Goal: Task Accomplishment & Management: Use online tool/utility

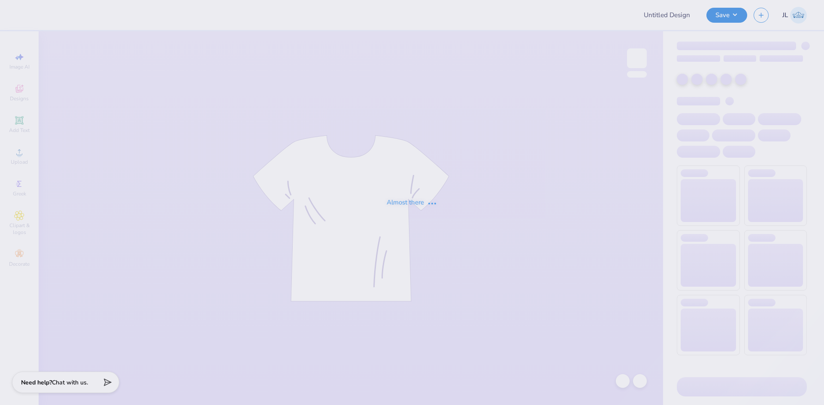
type input "Kali Coppess : Hope College"
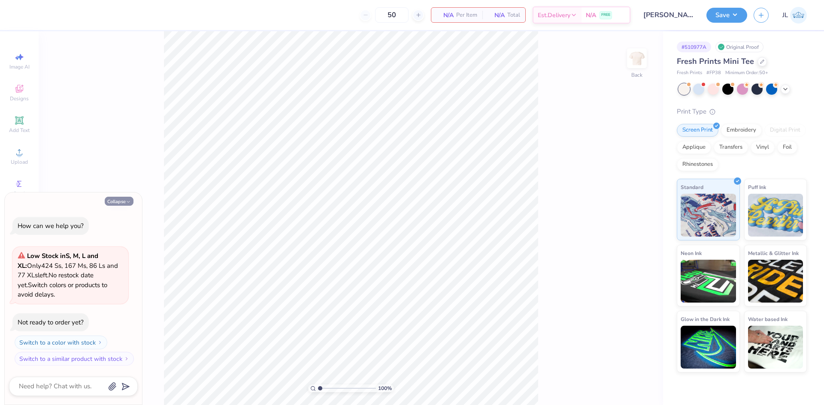
click at [118, 204] on button "Collapse" at bounding box center [119, 201] width 29 height 9
type textarea "x"
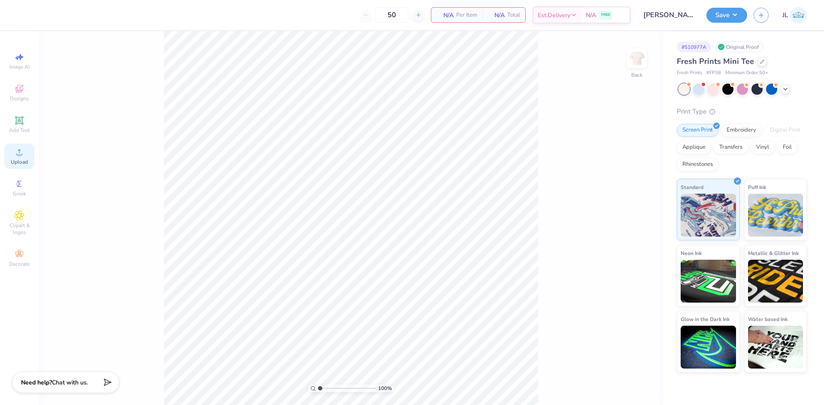
click at [12, 164] on span "Upload" at bounding box center [19, 162] width 17 height 7
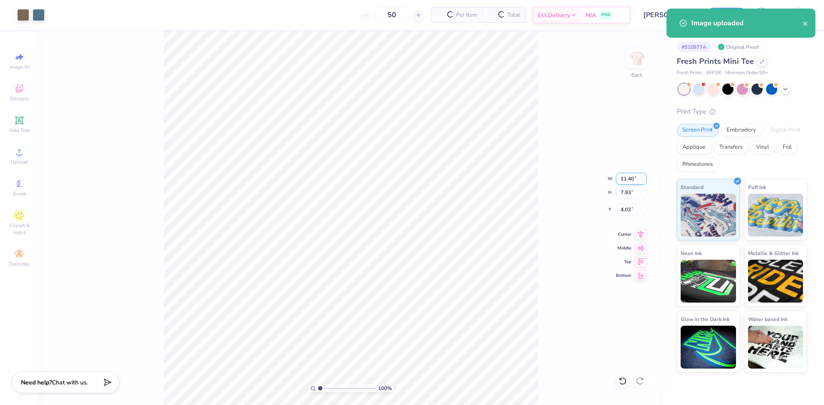
click at [625, 181] on input "11.40" at bounding box center [631, 179] width 31 height 12
type input "11.44"
type input "7.96"
type input "4.02"
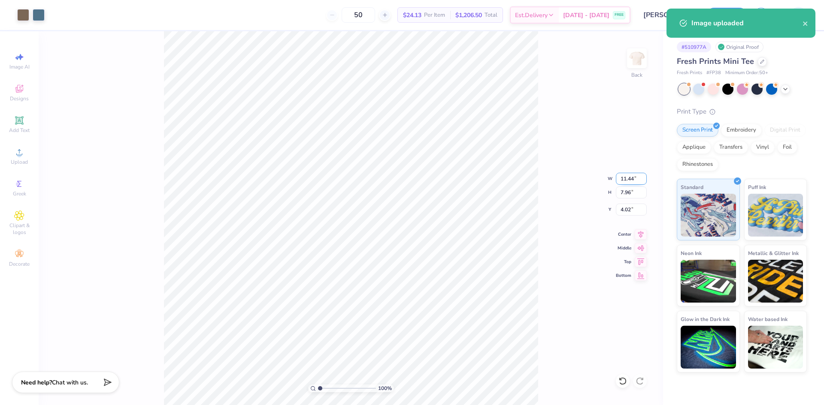
click at [622, 179] on input "11.44" at bounding box center [631, 179] width 31 height 12
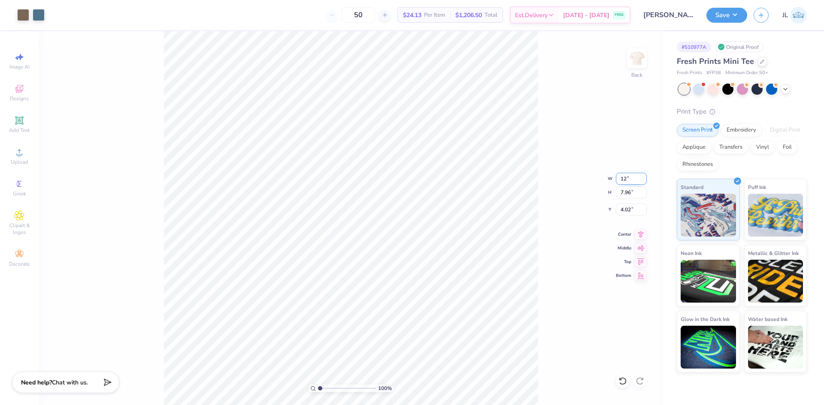
click at [622, 178] on input "12" at bounding box center [631, 179] width 31 height 12
type input "10.00"
type input "6.96"
click at [628, 212] on input "4.52" at bounding box center [631, 210] width 31 height 12
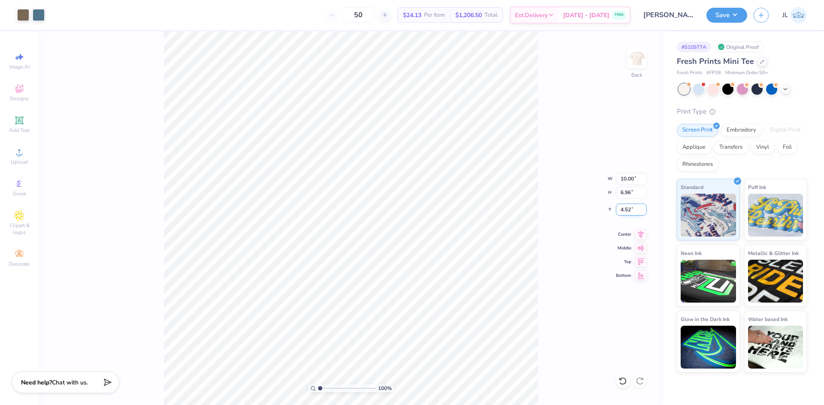
click at [628, 212] on input "4.52" at bounding box center [631, 210] width 31 height 12
type input "3.00"
click at [622, 178] on input "10.00" at bounding box center [631, 179] width 31 height 12
type input "8.00"
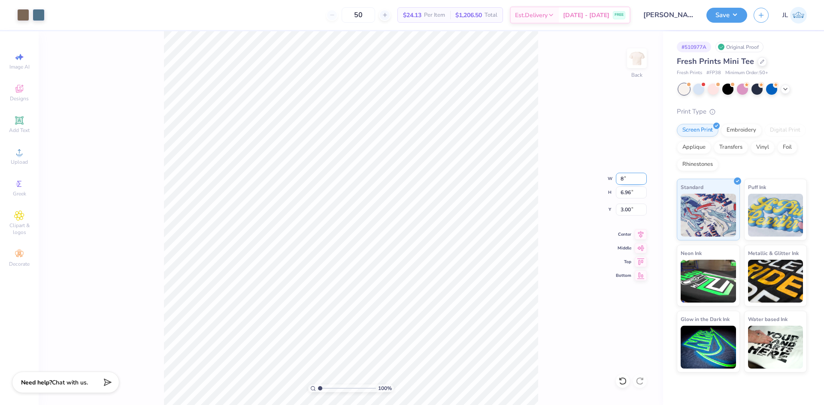
type input "5.57"
type input "3.70"
click at [620, 178] on input "8.00" at bounding box center [631, 179] width 31 height 12
type input "7.00"
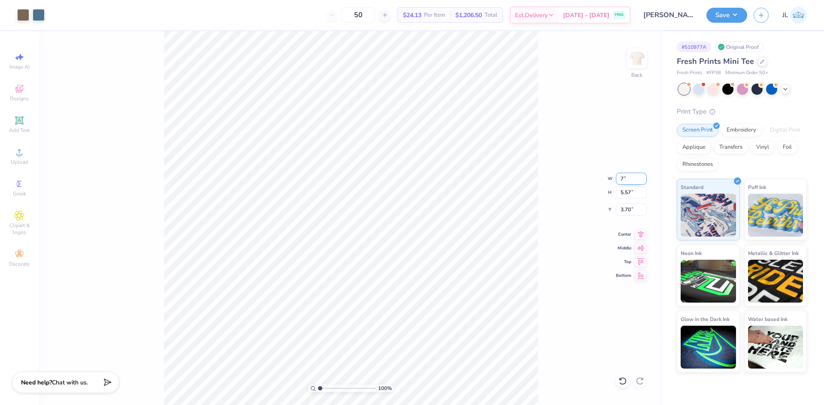
type input "4.87"
click at [626, 210] on input "4.04" at bounding box center [631, 210] width 31 height 12
type input "3.00"
click at [638, 235] on icon at bounding box center [640, 233] width 12 height 10
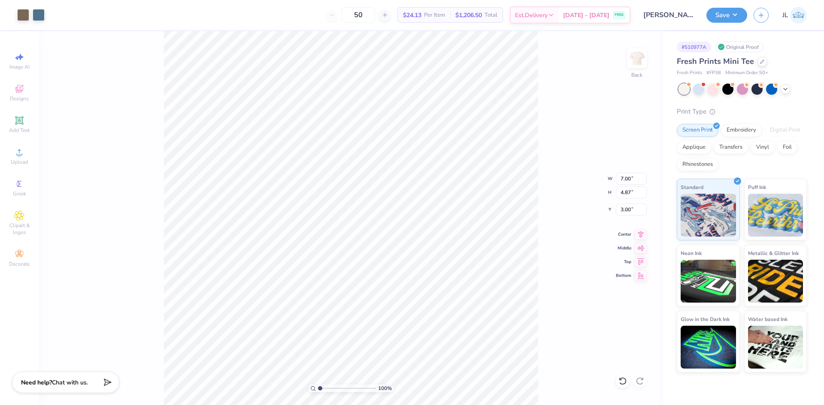
click at [560, 216] on div "100 % Back W 7.00 7.00 " H 4.87 4.87 " Y 3.00 3.00 " Center Middle Top Bottom" at bounding box center [351, 218] width 624 height 374
click at [641, 235] on icon at bounding box center [640, 233] width 12 height 10
click at [640, 233] on icon at bounding box center [640, 233] width 12 height 10
click at [555, 229] on div "100 % Back W 7.00 7.00 " H 4.87 4.87 " Y 3.00 3.00 " Center Middle Top Bottom" at bounding box center [351, 218] width 624 height 374
click at [622, 177] on input "7.00" at bounding box center [631, 179] width 31 height 12
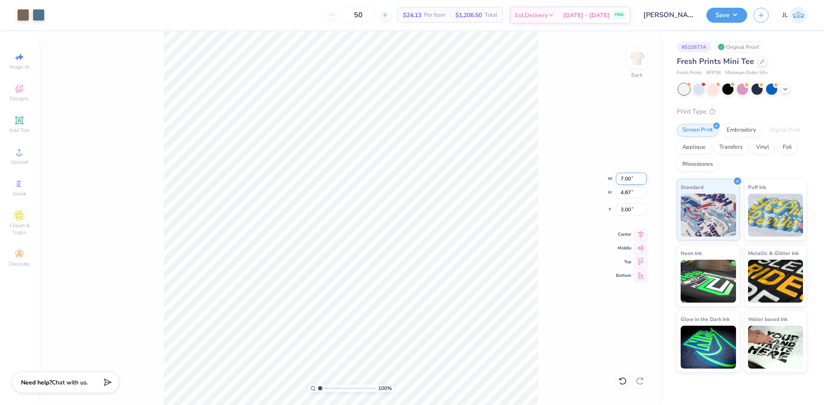
click at [622, 177] on input "7.00" at bounding box center [631, 179] width 31 height 12
type input "8.00"
type input "5.57"
click at [621, 206] on input "2.65" at bounding box center [631, 210] width 31 height 12
click at [619, 207] on input "2.65" at bounding box center [631, 210] width 31 height 12
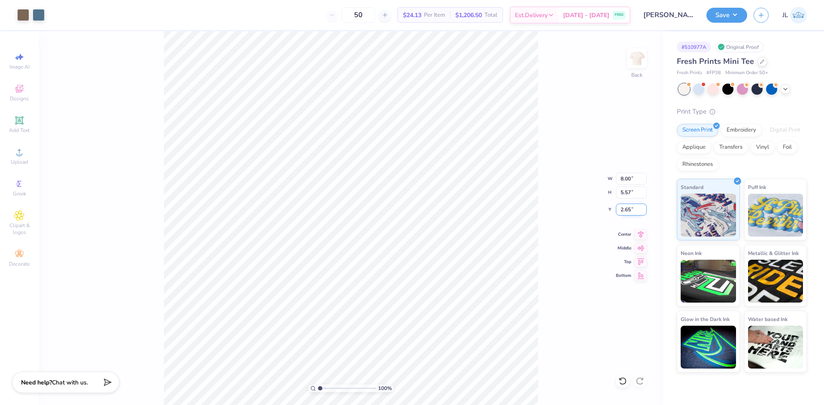
click at [619, 207] on input "2.65" at bounding box center [631, 210] width 31 height 12
type input "4"
type input "3.00"
click at [538, 167] on div "100 % Back W 8.00 8.00 " H 5.57 5.57 " Y 3.00 3.00 " Center Middle Top Bottom" at bounding box center [351, 218] width 624 height 374
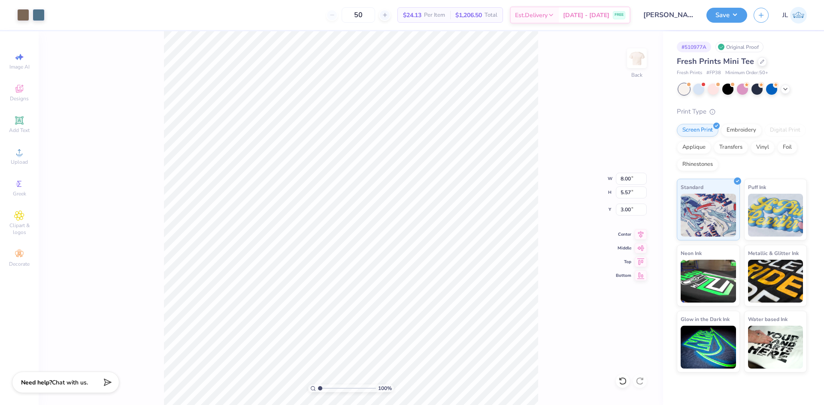
click at [309, 4] on div "50 $24.13 Per Item $1,206.50 Total Est. Delivery Sep 6 - 9 FREE" at bounding box center [340, 15] width 579 height 30
click at [732, 14] on button "Save" at bounding box center [726, 13] width 41 height 15
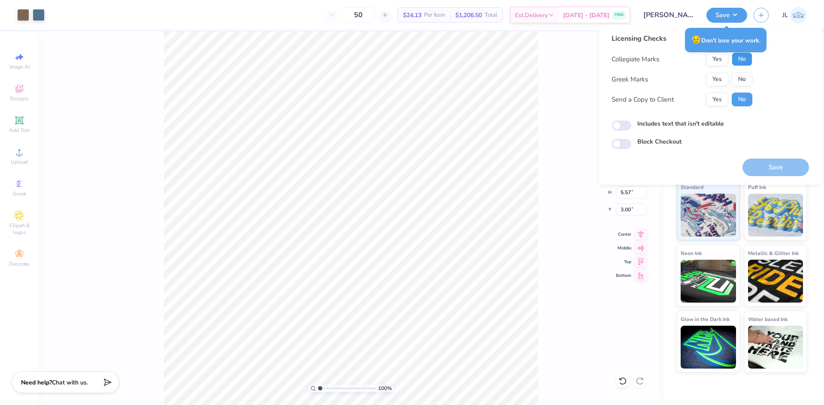
click at [739, 58] on button "No" at bounding box center [741, 59] width 21 height 14
click at [720, 76] on button "Yes" at bounding box center [717, 79] width 22 height 14
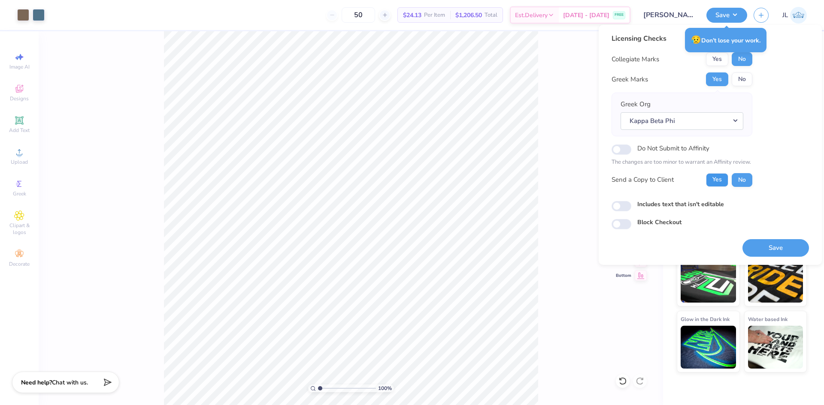
click at [718, 180] on button "Yes" at bounding box center [717, 180] width 22 height 14
click at [762, 248] on button "Save" at bounding box center [775, 248] width 66 height 18
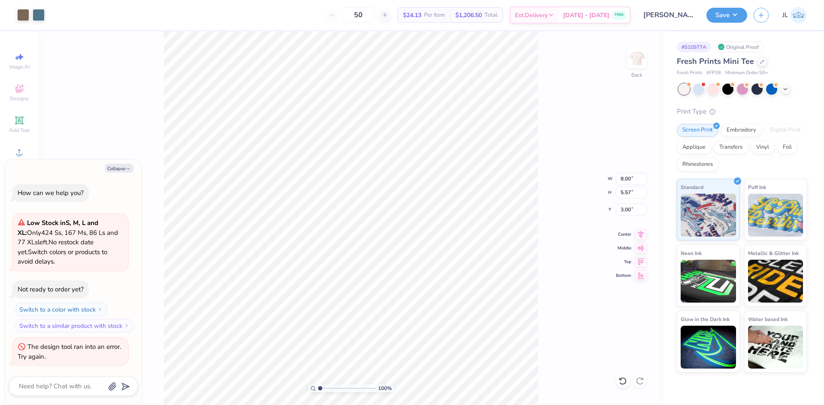
type textarea "x"
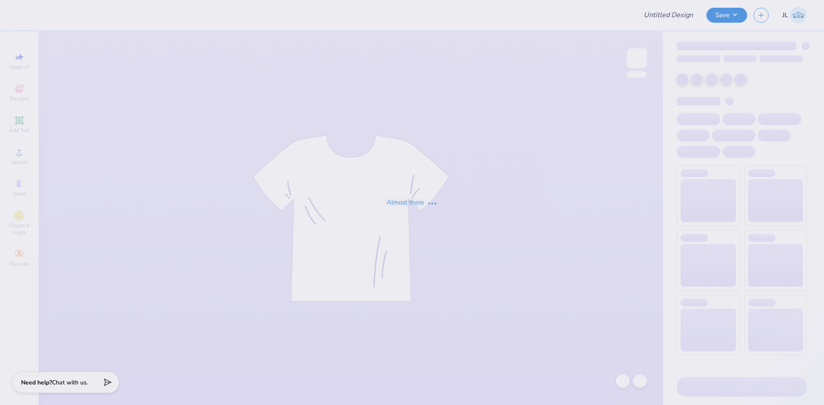
type input "Recruitment"
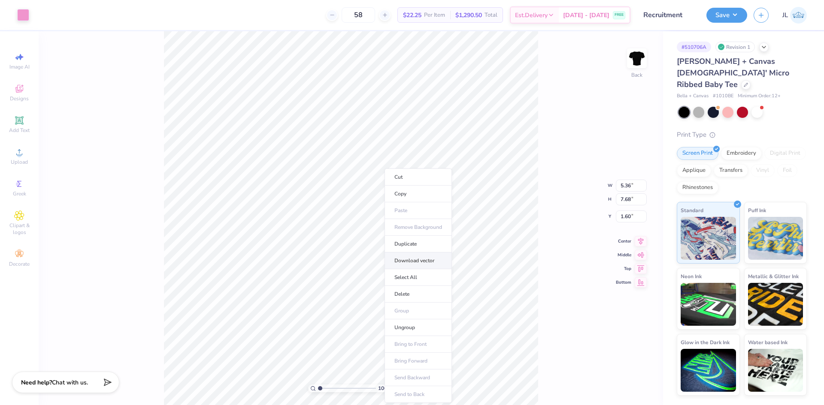
click at [424, 259] on li "Download vector" at bounding box center [417, 261] width 67 height 17
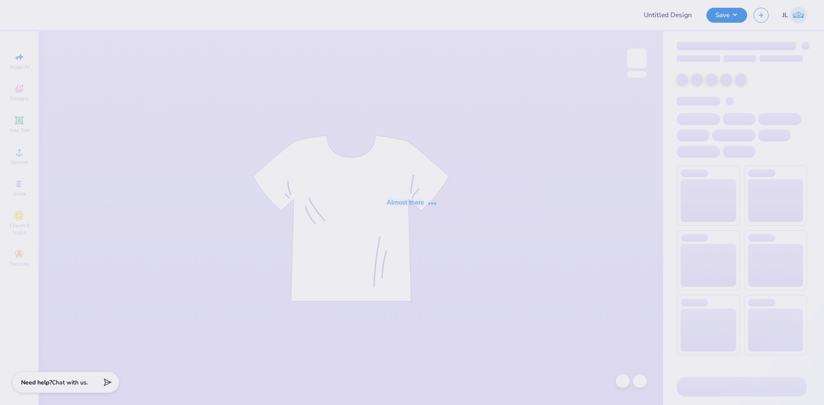
type input "Recruitment"
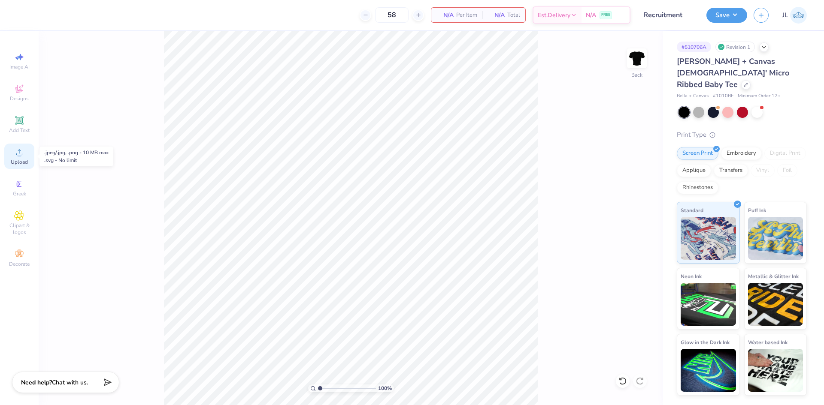
click at [24, 152] on icon at bounding box center [19, 152] width 10 height 10
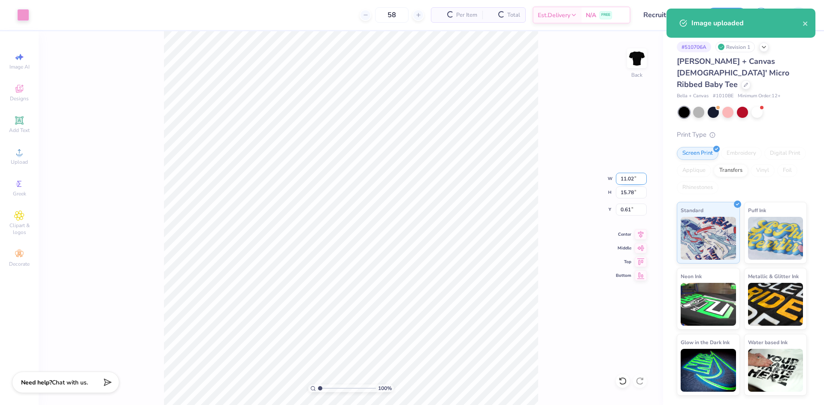
click at [624, 180] on input "11.02" at bounding box center [631, 179] width 31 height 12
type input "5.00"
type input "7.16"
click at [625, 212] on input "4.92" at bounding box center [631, 210] width 31 height 12
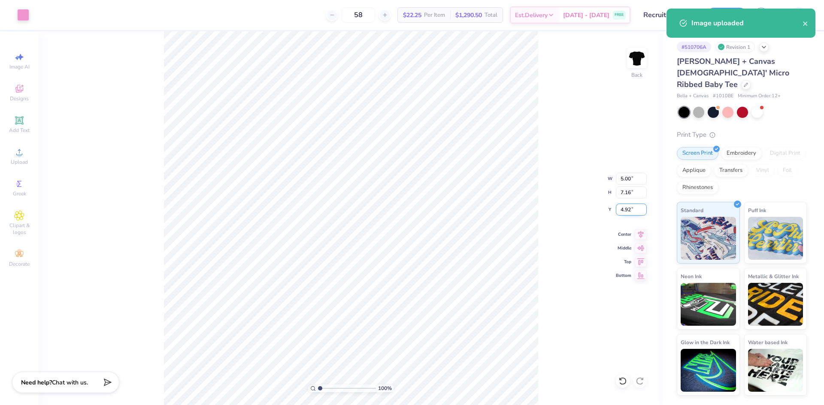
click at [625, 212] on input "4.92" at bounding box center [631, 210] width 31 height 12
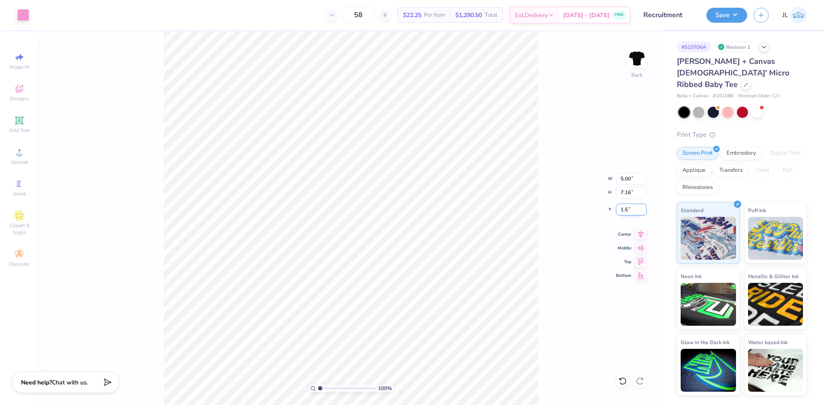
type input "1.50"
click at [625, 213] on input "1.50" at bounding box center [631, 210] width 31 height 12
type input "3.00"
click at [621, 181] on input "5.00" at bounding box center [631, 179] width 31 height 12
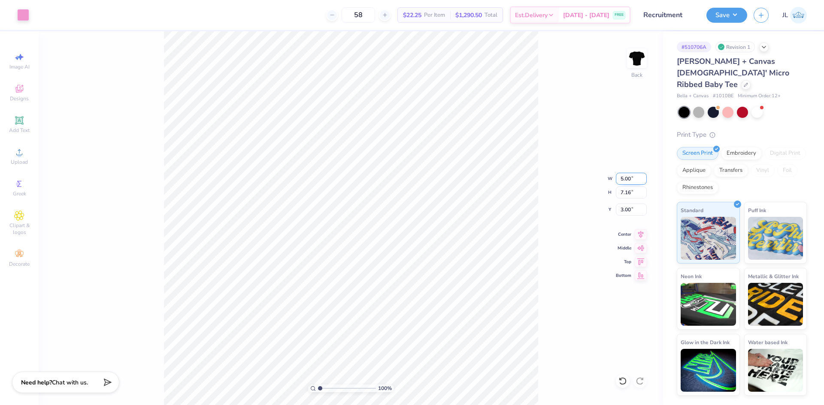
click at [621, 181] on input "5.00" at bounding box center [631, 179] width 31 height 12
type input "6.00"
type input "8.59"
type input "2.28"
click at [558, 202] on div "100 % Back W 6.00 6.00 " H 8.59 8.59 " Y 2.28 2.28 " Center Middle Top Bottom" at bounding box center [351, 218] width 624 height 374
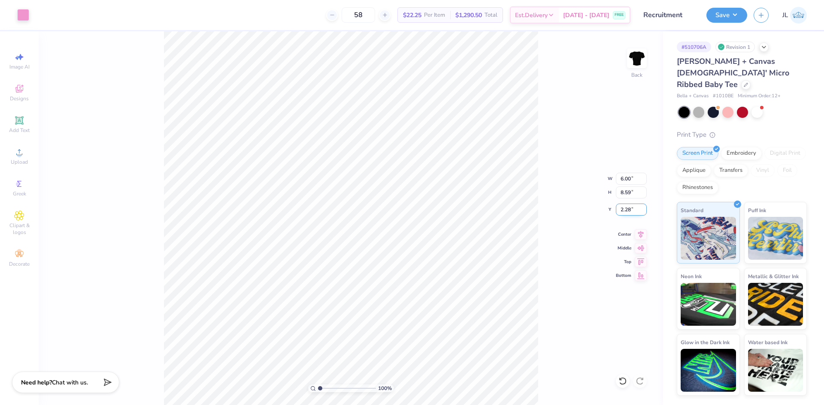
click at [630, 211] on input "2.28" at bounding box center [631, 210] width 31 height 12
click at [625, 210] on input "2.28" at bounding box center [631, 210] width 31 height 12
type input "3.00"
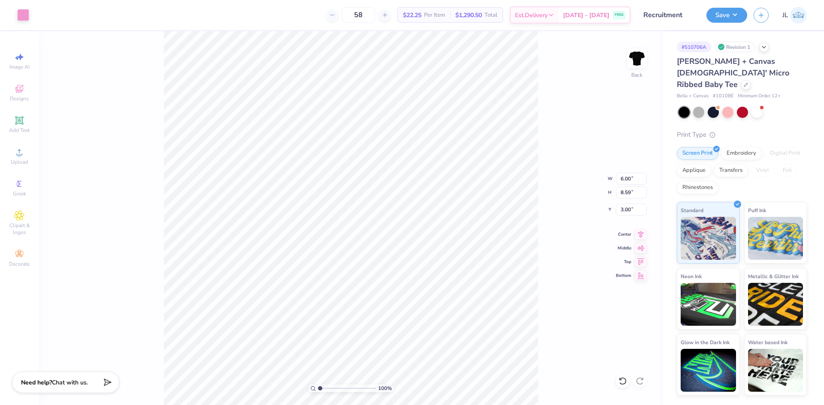
click at [576, 222] on div "100 % Back W 6.00 6.00 " H 8.59 8.59 " Y 3.00 3.00 " Center Middle Top Bottom" at bounding box center [351, 218] width 624 height 374
click at [583, 202] on div "100 % Back W 6.00 6.00 " H 8.59 8.59 " Y 3.00 3.00 " Center Middle Top Bottom" at bounding box center [351, 218] width 624 height 374
click at [148, 71] on div "100 % Back W 6.00 6.00 " H 8.59 8.59 " Y 3.00 3.00 " Center Middle Top Bottom" at bounding box center [351, 218] width 624 height 374
click at [326, 9] on div "58 $22.25 Per Item $1,290.50 Total Est. Delivery Sep 6 - 9 FREE" at bounding box center [333, 15] width 595 height 30
click at [555, 113] on div "100 % Back W 6.00 6.00 " H 8.59 8.59 " Y 3.00 3.00 " Center Middle Top Bottom" at bounding box center [351, 218] width 624 height 374
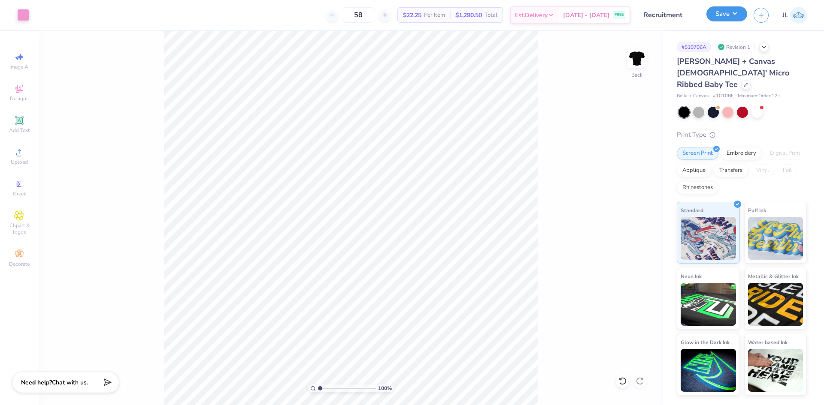
click at [740, 16] on button "Save" at bounding box center [726, 13] width 41 height 15
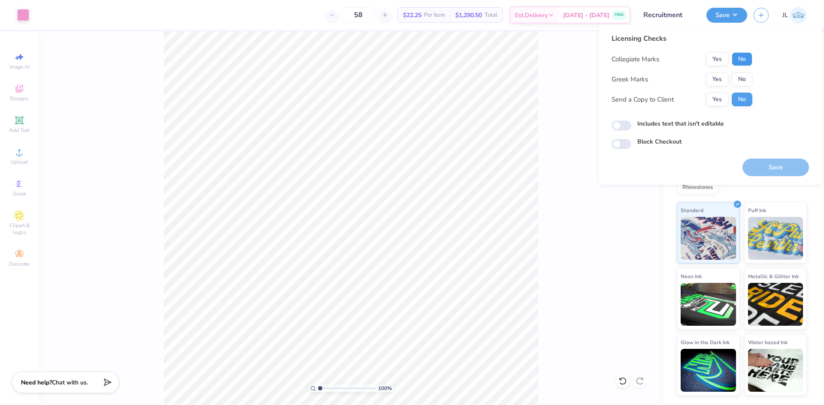
click at [744, 56] on button "No" at bounding box center [741, 59] width 21 height 14
click at [716, 78] on button "Yes" at bounding box center [717, 79] width 22 height 14
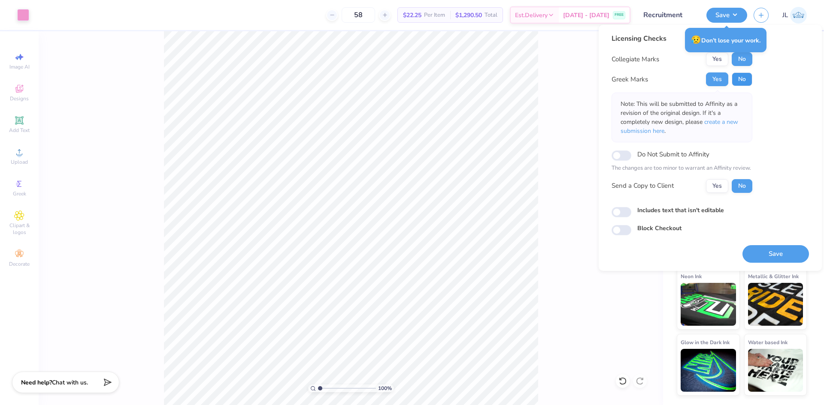
click at [741, 85] on button "No" at bounding box center [741, 79] width 21 height 14
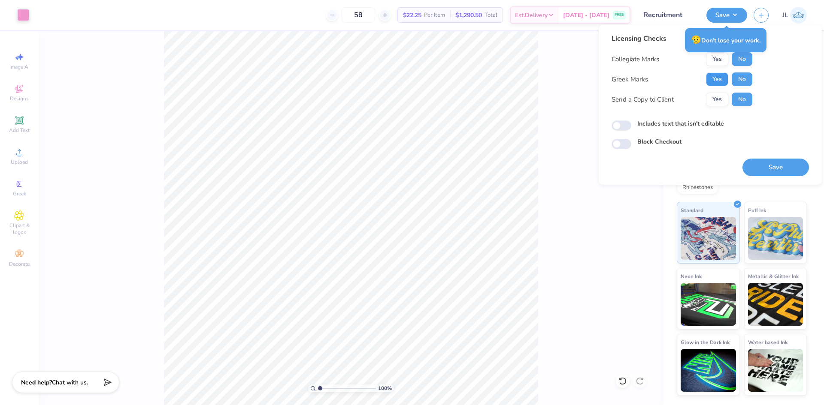
click at [709, 79] on button "Yes" at bounding box center [717, 79] width 22 height 14
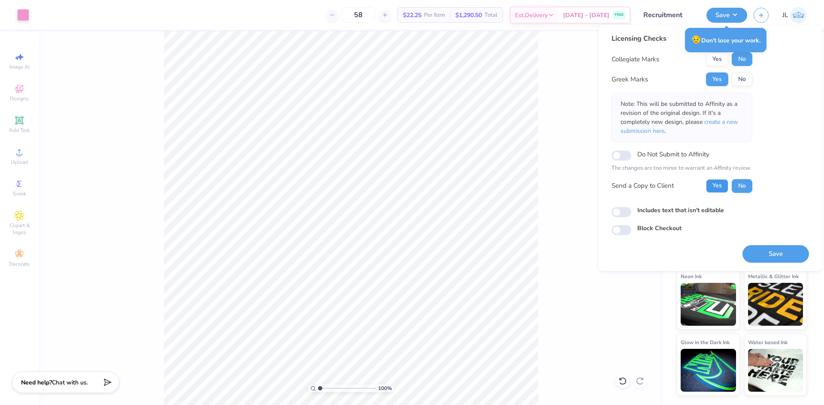
click at [718, 184] on button "Yes" at bounding box center [717, 186] width 22 height 14
click at [765, 253] on button "Save" at bounding box center [775, 254] width 66 height 18
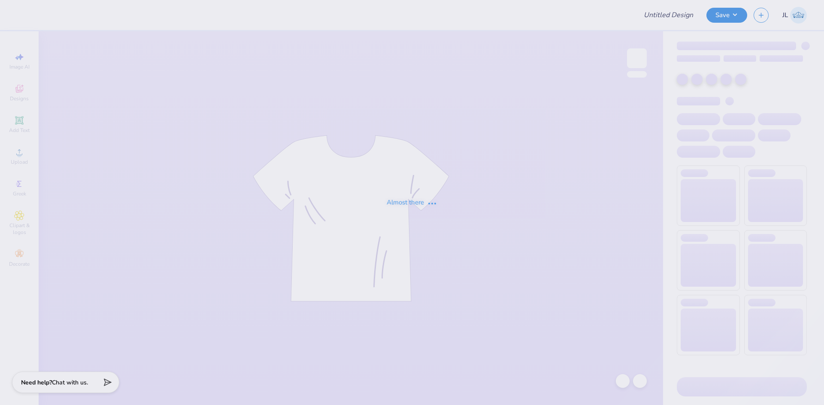
type input "Kali Coppess : Hope College"
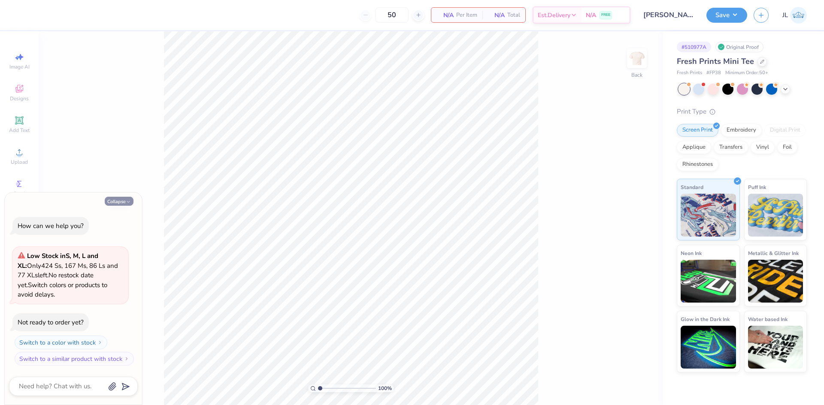
click at [114, 201] on button "Collapse" at bounding box center [119, 201] width 29 height 9
type textarea "x"
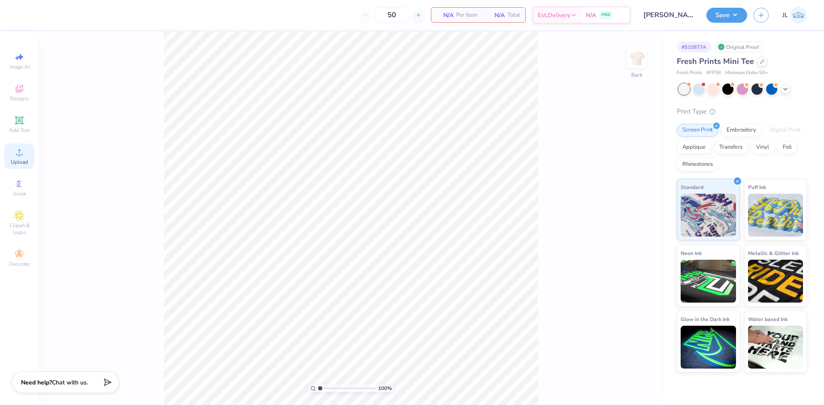
click at [14, 157] on div "Upload" at bounding box center [19, 156] width 30 height 25
click at [18, 131] on span "Add Text" at bounding box center [19, 130] width 21 height 7
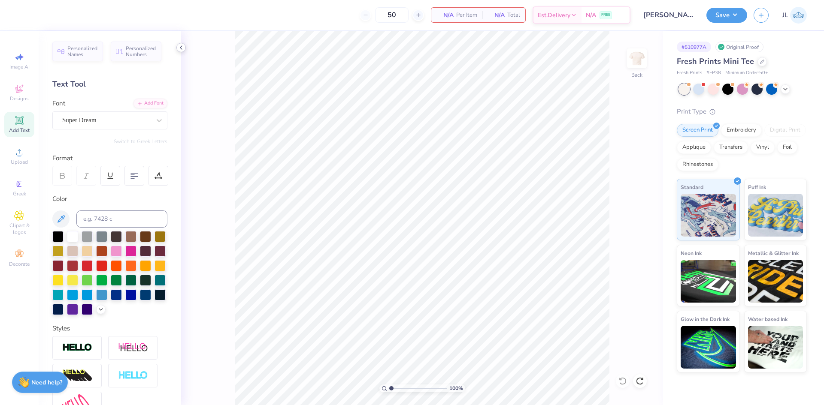
click at [184, 50] on div at bounding box center [180, 47] width 9 height 9
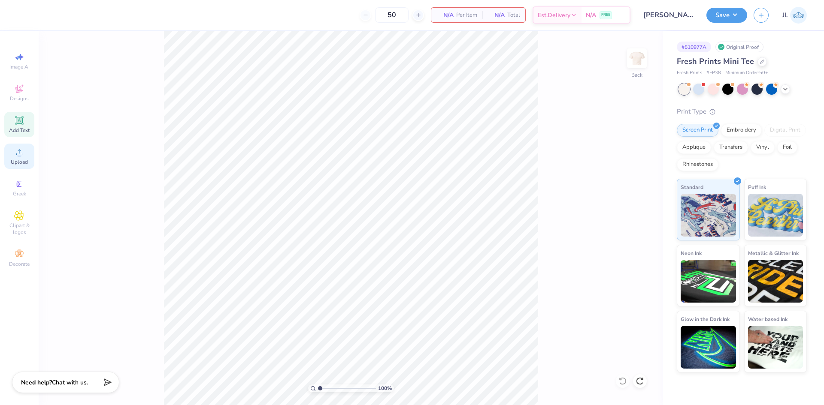
click at [17, 152] on icon at bounding box center [19, 152] width 10 height 10
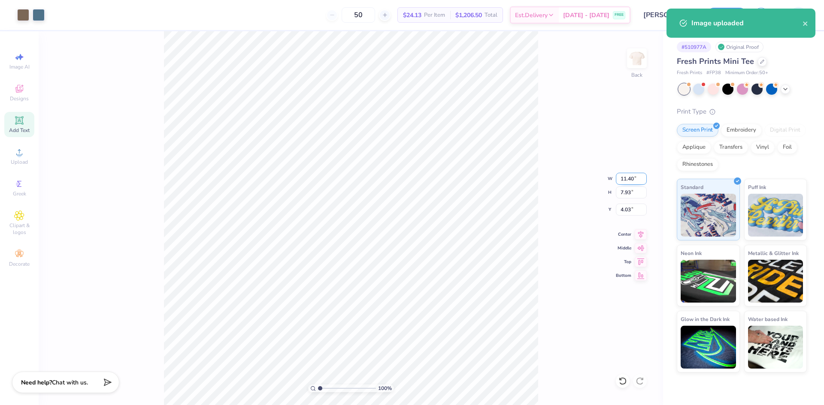
click at [624, 183] on input "11.40" at bounding box center [631, 179] width 31 height 12
type input "8.00"
type input "5.57"
click at [625, 206] on input "5.22" at bounding box center [631, 210] width 31 height 12
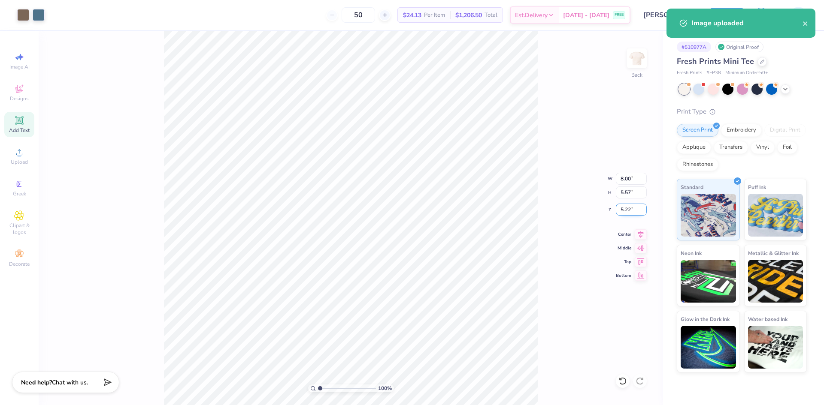
click at [625, 206] on input "5.22" at bounding box center [631, 210] width 31 height 12
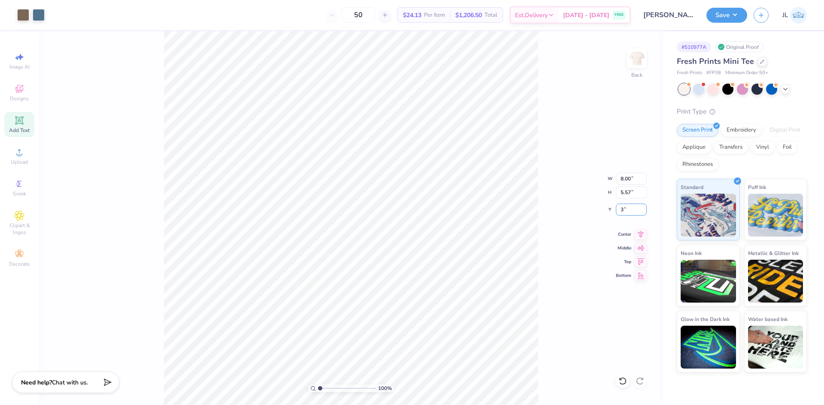
type input "3.00"
click at [738, 14] on button "Save" at bounding box center [726, 13] width 41 height 15
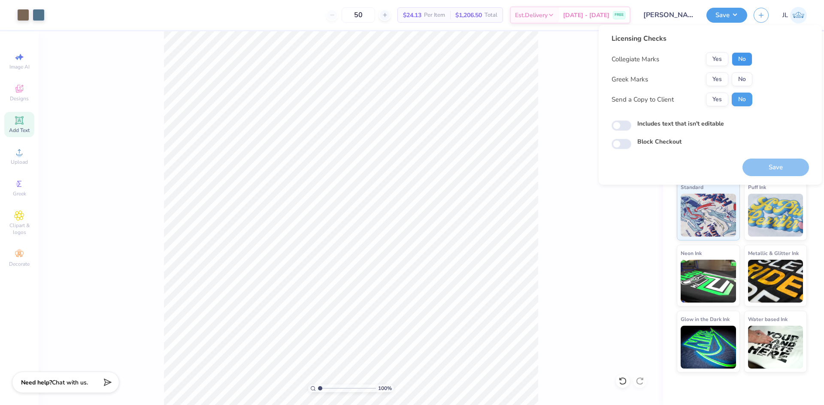
click at [746, 62] on button "No" at bounding box center [741, 59] width 21 height 14
click at [721, 80] on button "Yes" at bounding box center [717, 79] width 22 height 14
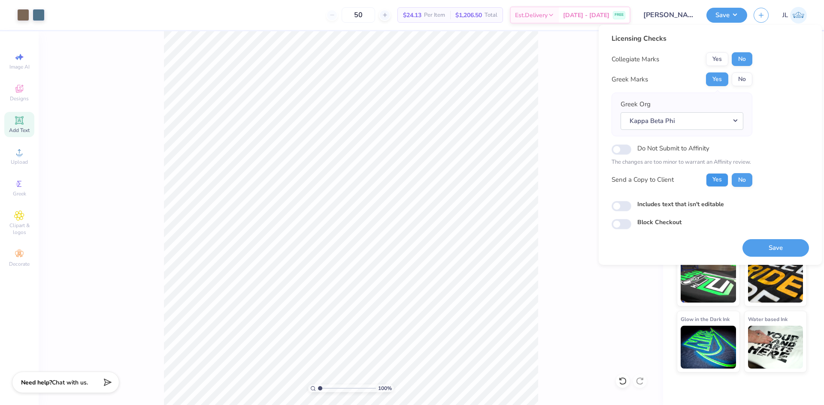
click at [715, 176] on button "Yes" at bounding box center [717, 180] width 22 height 14
click at [770, 244] on button "Save" at bounding box center [775, 248] width 66 height 18
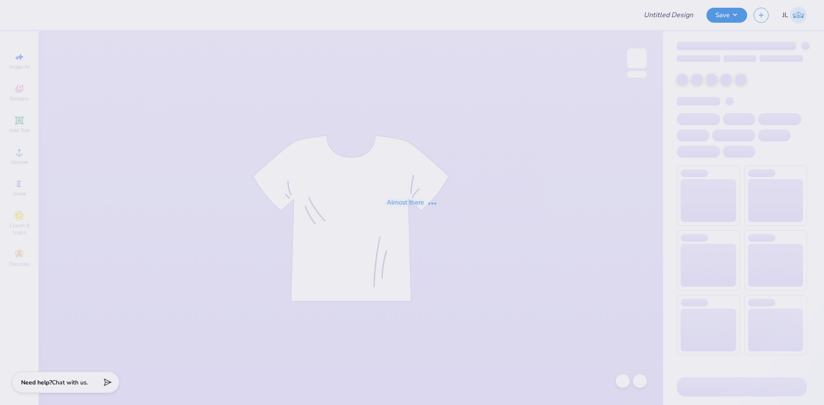
type input "Dg Shirts"
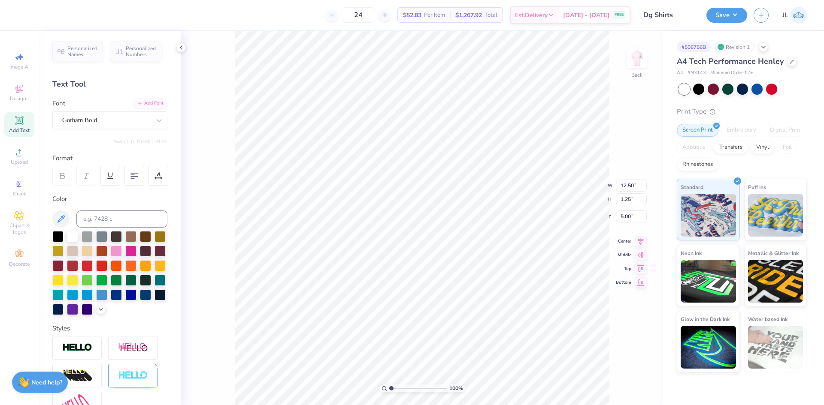
scroll to position [7, 3]
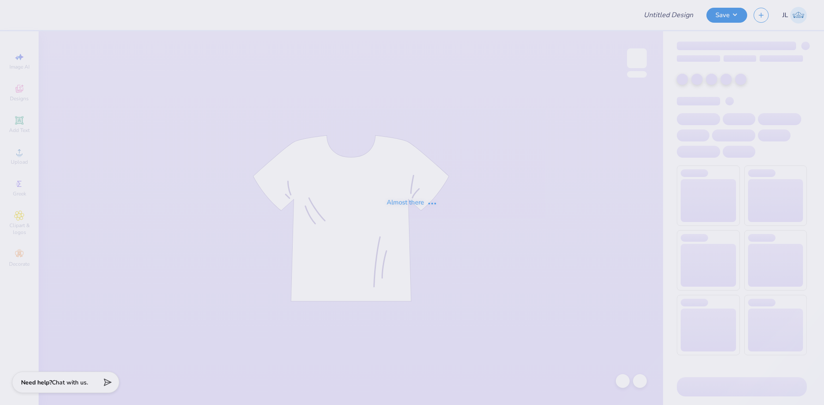
type input "Crews"
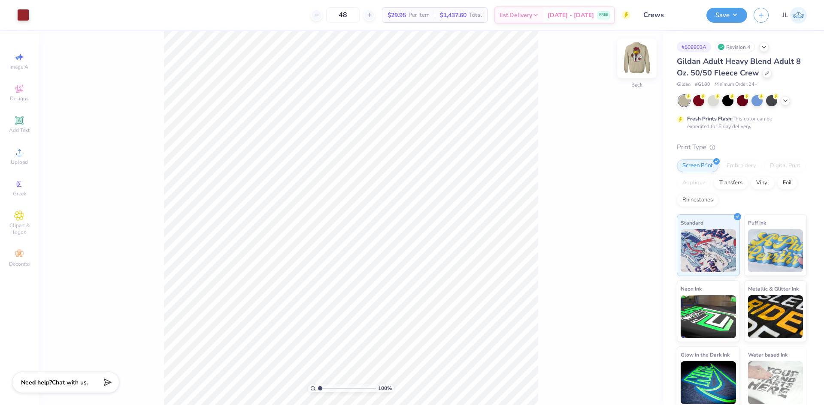
click at [640, 59] on img at bounding box center [636, 58] width 34 height 34
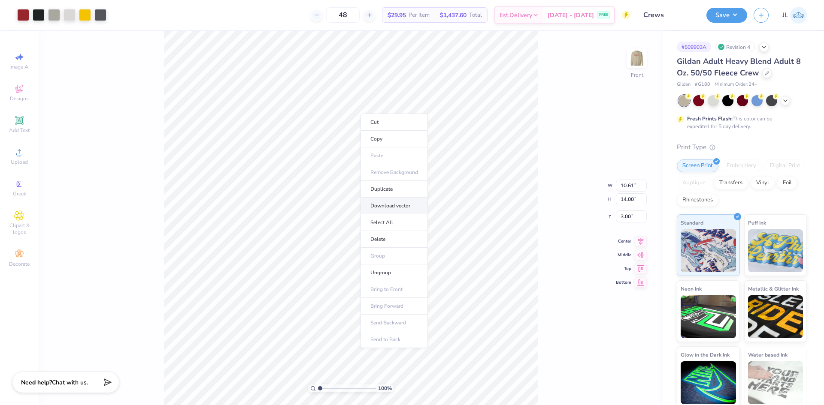
click at [402, 204] on li "Download vector" at bounding box center [393, 206] width 67 height 17
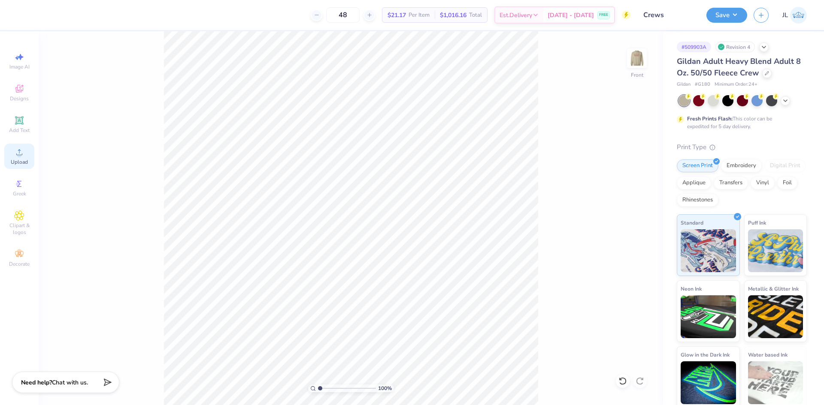
click at [16, 153] on icon at bounding box center [19, 152] width 10 height 10
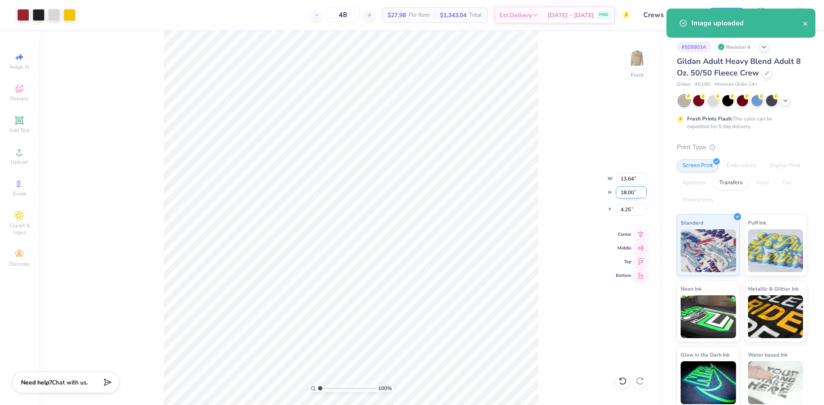
click at [622, 195] on input "18.00" at bounding box center [631, 193] width 31 height 12
type input "14"
type input "10.61"
type input "14.00"
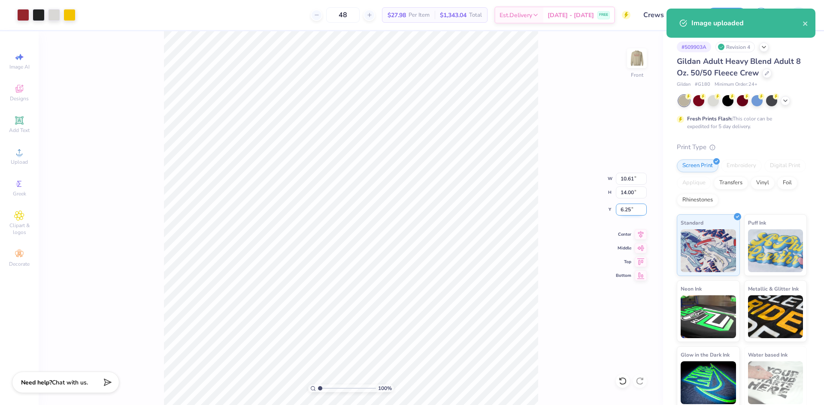
click at [625, 208] on input "6.25" at bounding box center [631, 210] width 31 height 12
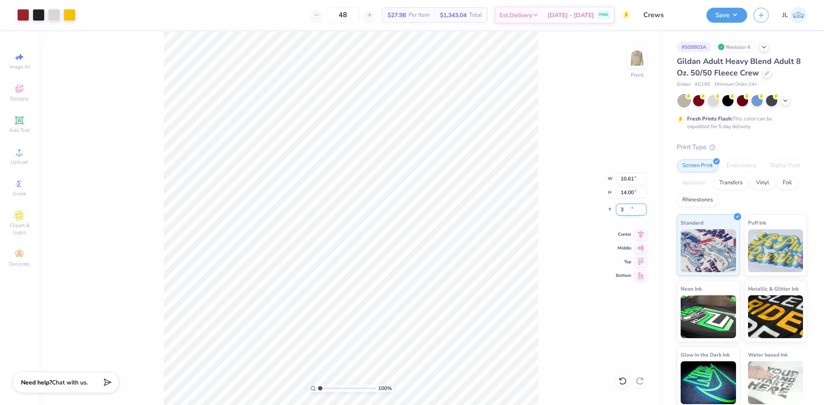
type input "3.00"
drag, startPoint x: 222, startPoint y: 25, endPoint x: 242, endPoint y: 5, distance: 28.5
click at [222, 24] on div "48 $27.98 Per Item $1,343.04 Total Est. Delivery Sep 6 - 9 FREE" at bounding box center [356, 15] width 548 height 30
click at [640, 65] on img at bounding box center [636, 58] width 34 height 34
click at [637, 61] on img at bounding box center [636, 58] width 34 height 34
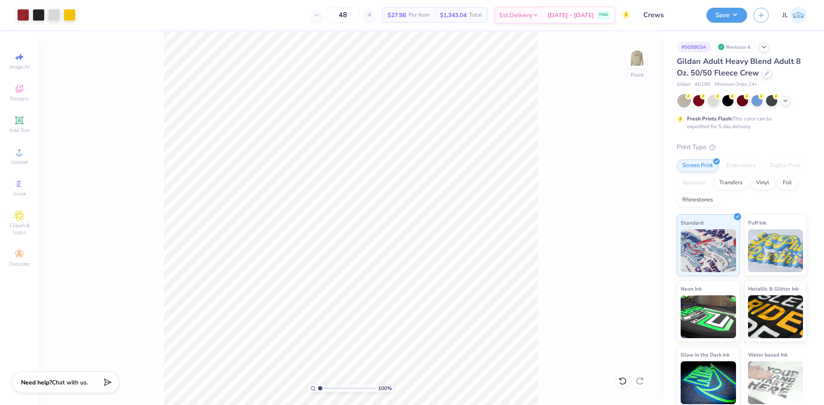
click at [106, 51] on div "100 % Front" at bounding box center [351, 218] width 624 height 374
click at [550, 72] on div "100 % Front W 10.61 10.61 " H 14.00 14.00 " Y 3.00 3.00 " Center Middle Top Bot…" at bounding box center [351, 218] width 624 height 374
type input "1"
drag, startPoint x: 320, startPoint y: 388, endPoint x: 287, endPoint y: 385, distance: 34.1
click at [318, 385] on input "range" at bounding box center [347, 389] width 58 height 8
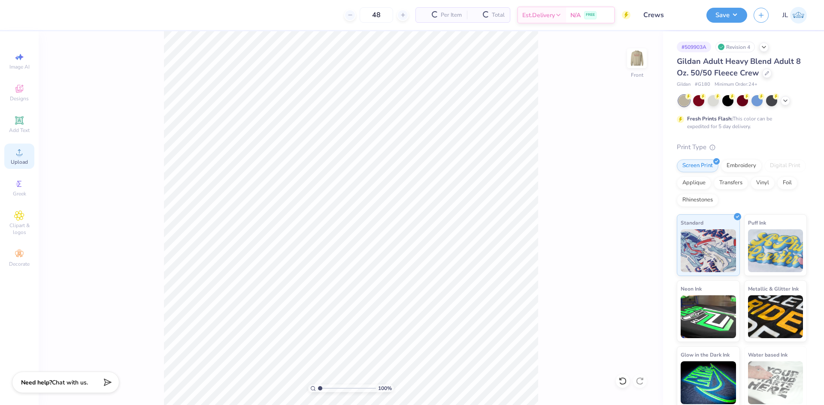
click at [19, 153] on icon at bounding box center [19, 152] width 6 height 6
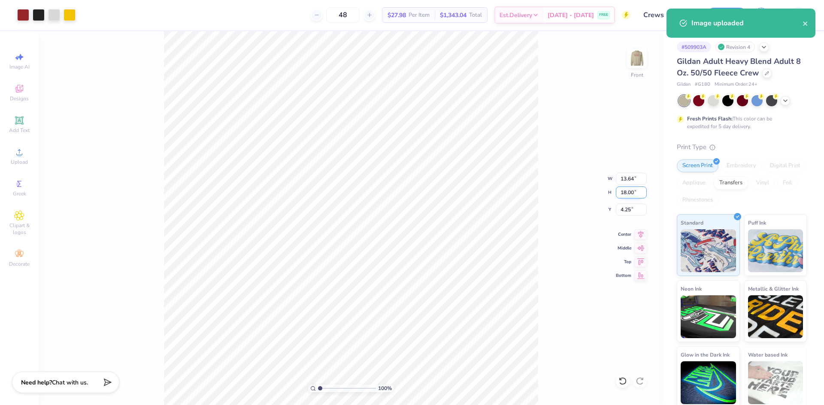
click at [629, 190] on input "18.00" at bounding box center [631, 193] width 31 height 12
type input "14"
type input "10.61"
type input "14.00"
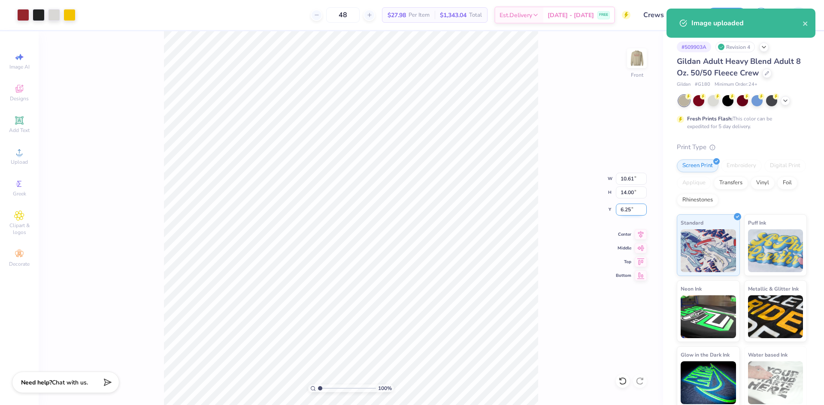
click at [622, 210] on input "6.25" at bounding box center [631, 210] width 31 height 12
type input "3.00"
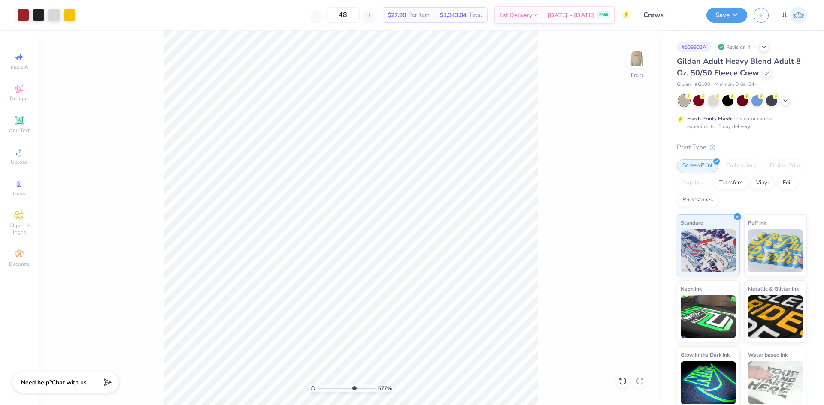
drag, startPoint x: 321, startPoint y: 386, endPoint x: 353, endPoint y: 382, distance: 32.5
click at [353, 385] on input "range" at bounding box center [347, 389] width 58 height 8
drag, startPoint x: 347, startPoint y: 389, endPoint x: 274, endPoint y: 385, distance: 73.5
type input "1"
click at [318, 385] on input "range" at bounding box center [347, 389] width 58 height 8
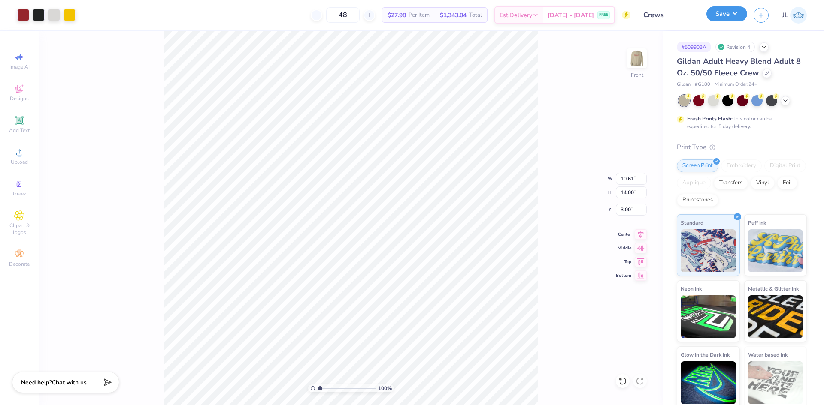
click at [727, 11] on button "Save" at bounding box center [726, 13] width 41 height 15
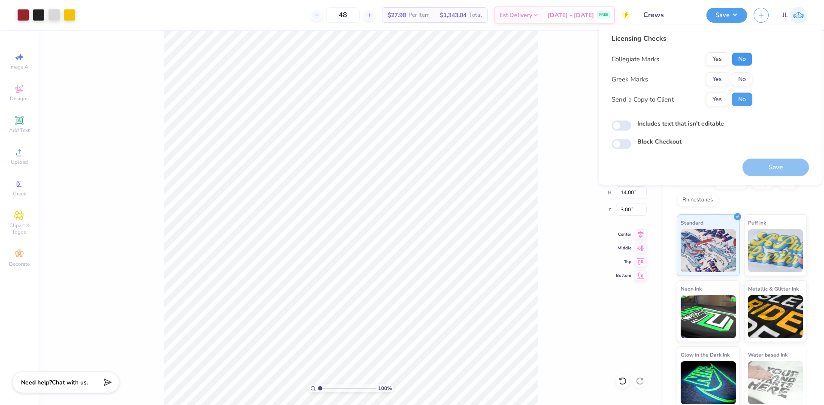
click at [746, 60] on button "No" at bounding box center [741, 59] width 21 height 14
click at [737, 79] on button "No" at bounding box center [741, 79] width 21 height 14
click at [711, 100] on button "Yes" at bounding box center [717, 100] width 22 height 14
click at [758, 169] on button "Save" at bounding box center [775, 168] width 66 height 18
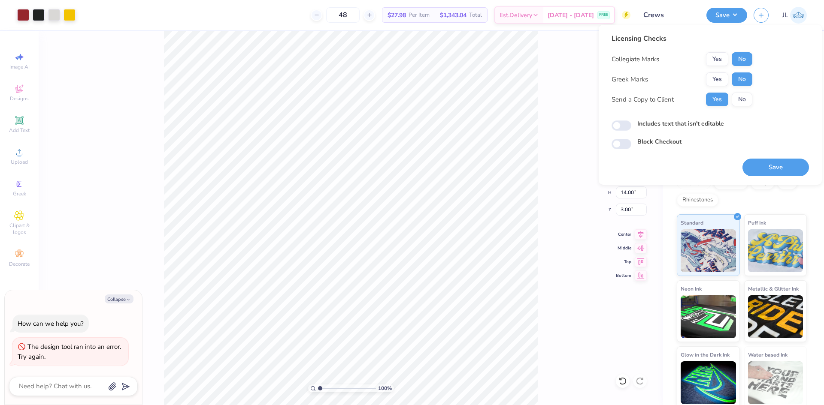
type textarea "x"
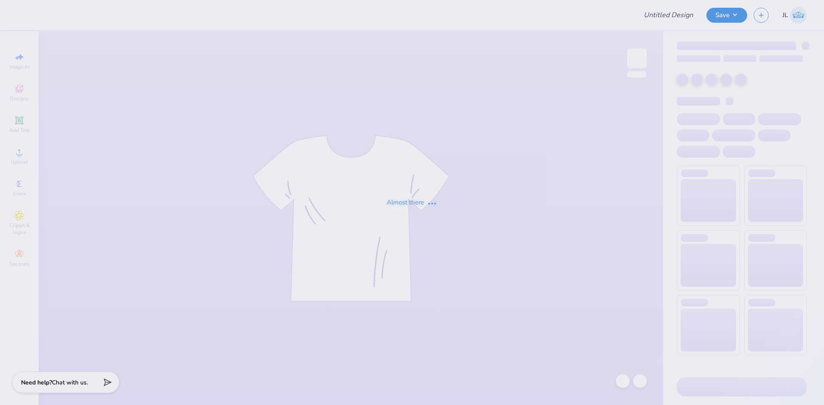
type input "Crews"
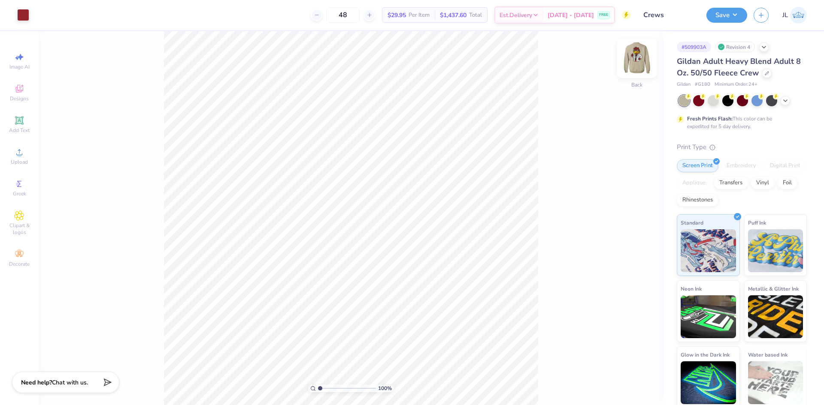
click at [637, 56] on img at bounding box center [636, 58] width 34 height 34
click at [27, 158] on div "Upload" at bounding box center [19, 156] width 30 height 25
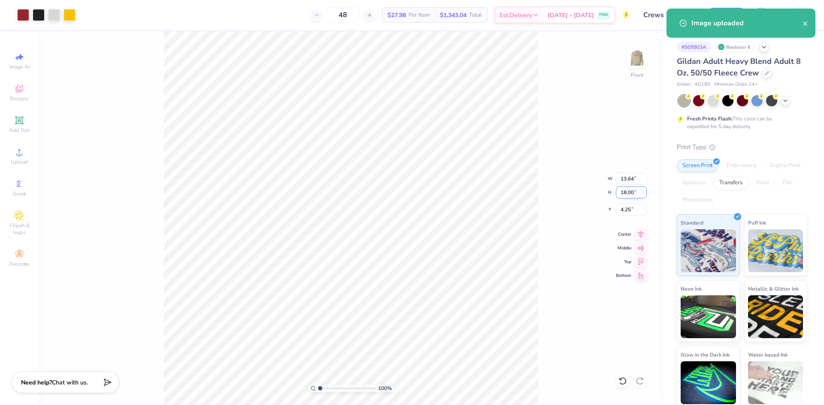
click at [630, 190] on input "18.00" at bounding box center [631, 193] width 31 height 12
type input "14.00"
type input "10.61"
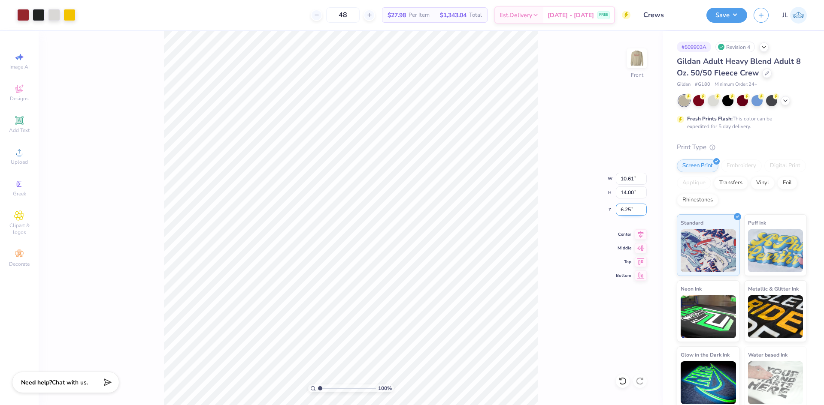
click at [625, 211] on input "6.25" at bounding box center [631, 210] width 31 height 12
type input "3.00"
click at [555, 180] on div "100 % Front W 10.61 10.61 " H 14.00 14.00 " Y 3.00 3.00 " Center Middle Top Bot…" at bounding box center [351, 218] width 624 height 374
click at [731, 16] on button "Save" at bounding box center [726, 13] width 41 height 15
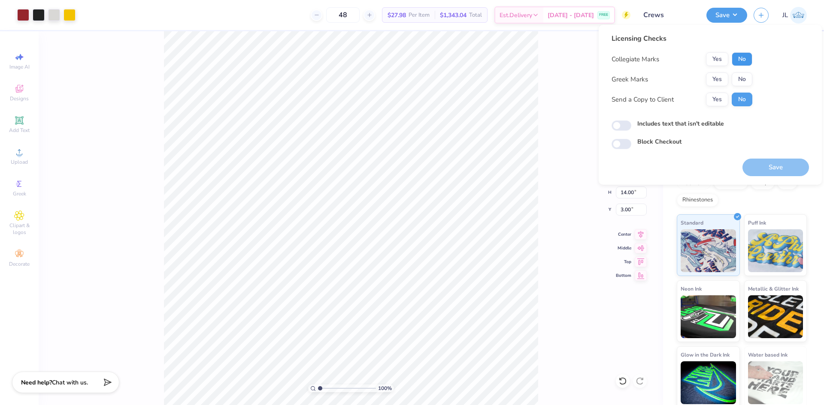
click at [749, 62] on button "No" at bounding box center [741, 59] width 21 height 14
click at [746, 78] on button "No" at bounding box center [741, 79] width 21 height 14
click at [721, 93] on button "Yes" at bounding box center [717, 100] width 22 height 14
click at [761, 163] on button "Save" at bounding box center [775, 168] width 66 height 18
